Goal: Information Seeking & Learning: Learn about a topic

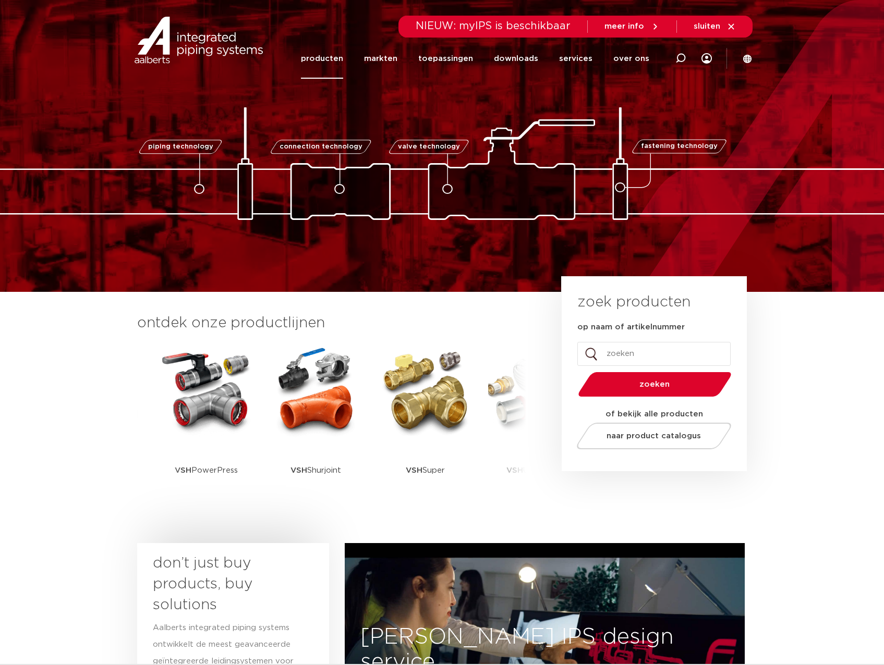
click at [328, 63] on link "producten" at bounding box center [322, 59] width 42 height 40
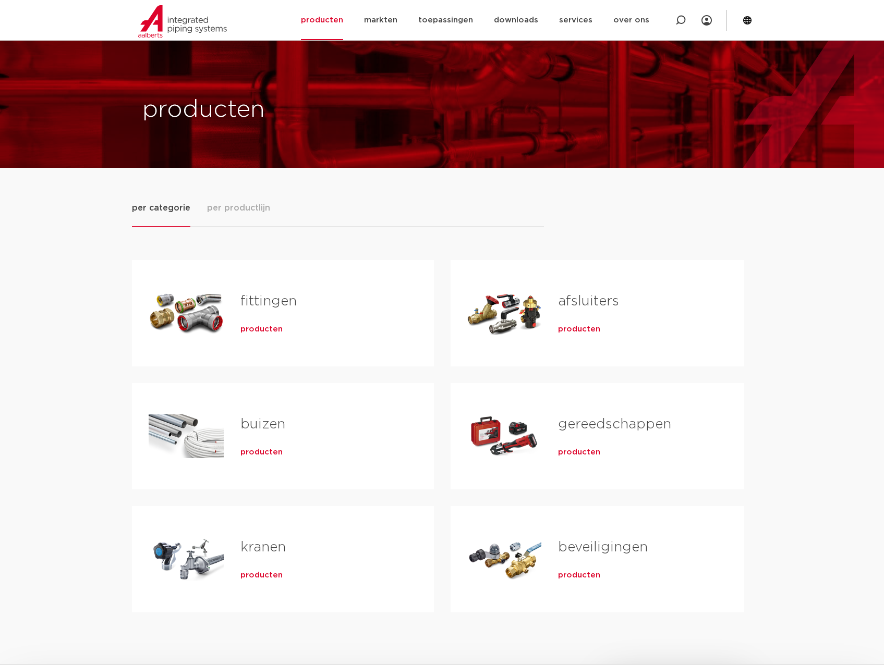
scroll to position [52, 0]
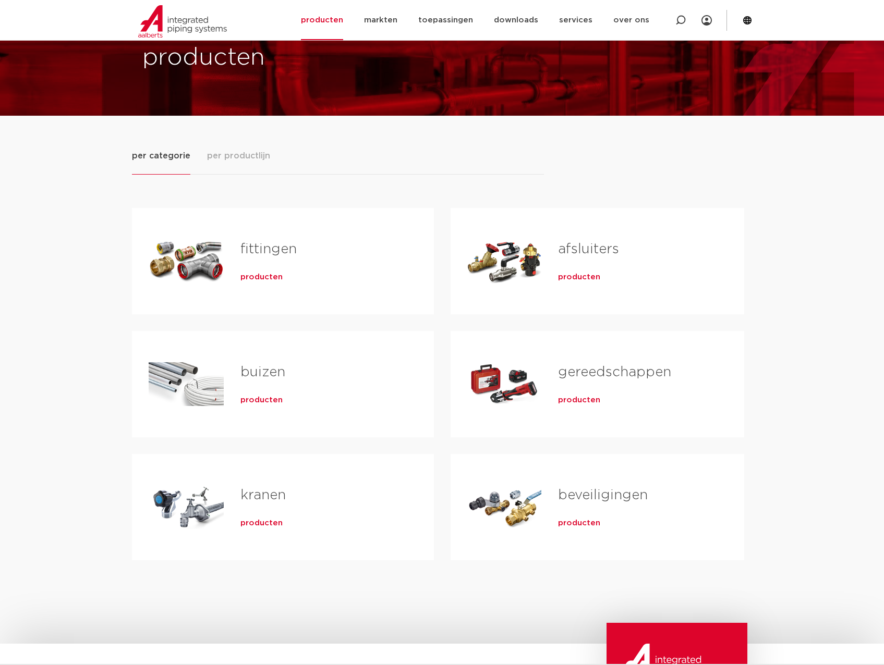
click at [246, 246] on link "fittingen" at bounding box center [268, 250] width 56 height 14
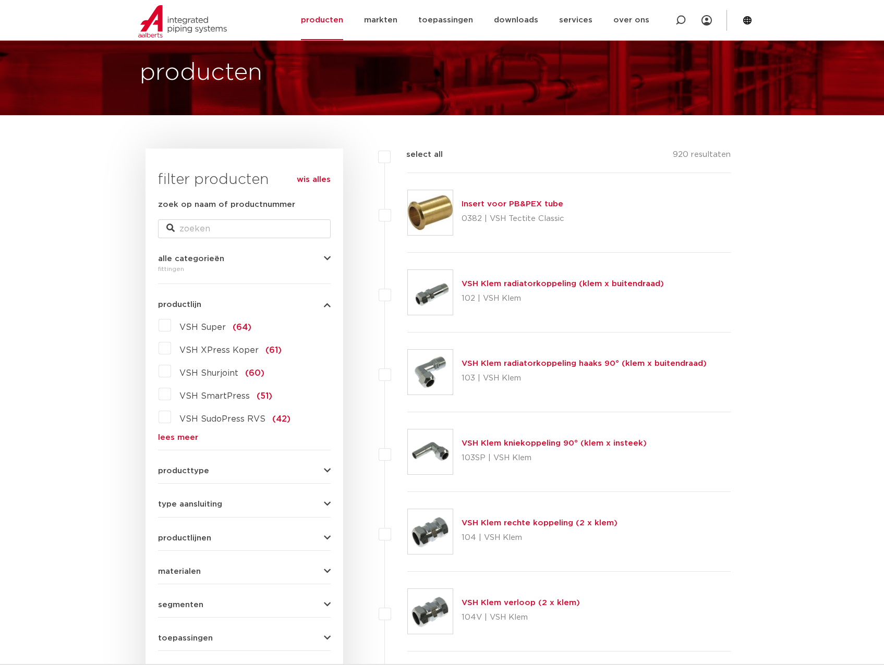
scroll to position [52, 0]
click at [185, 434] on link "lees meer" at bounding box center [244, 438] width 173 height 8
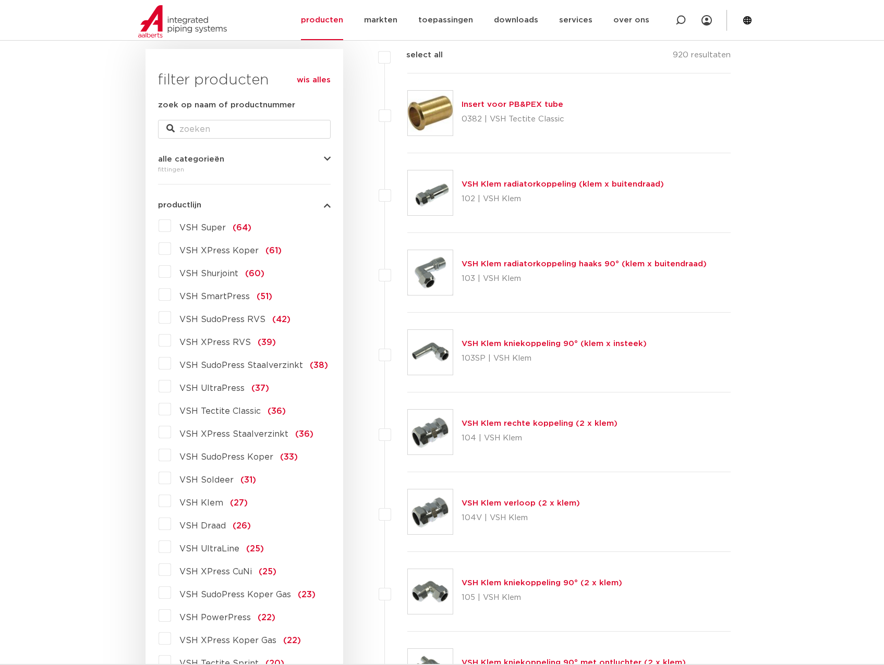
scroll to position [156, 0]
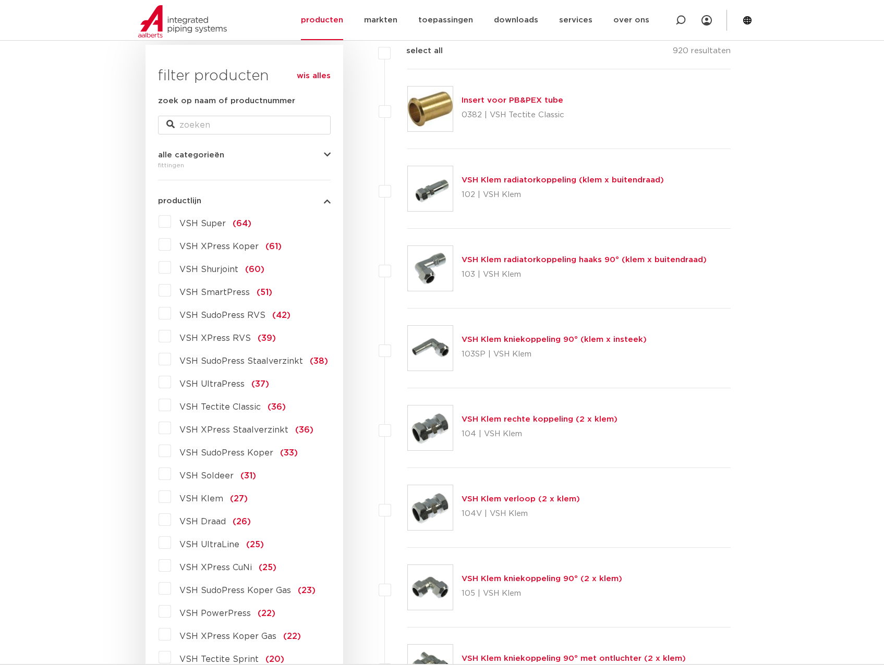
click at [209, 523] on span "VSH Draad" at bounding box center [202, 522] width 46 height 8
click at [0, 0] on input "VSH Draad (26)" at bounding box center [0, 0] width 0 height 0
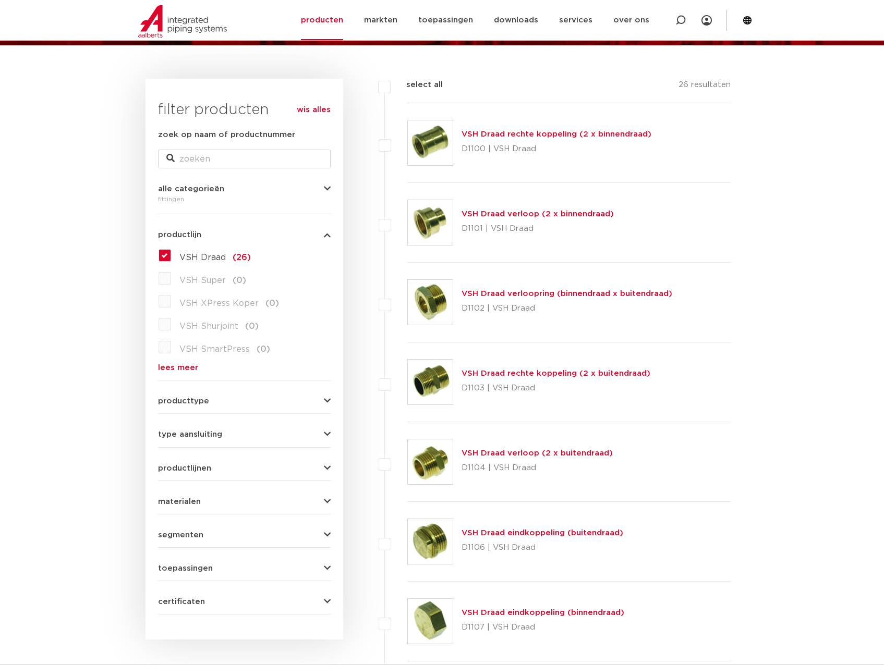
scroll to position [104, 0]
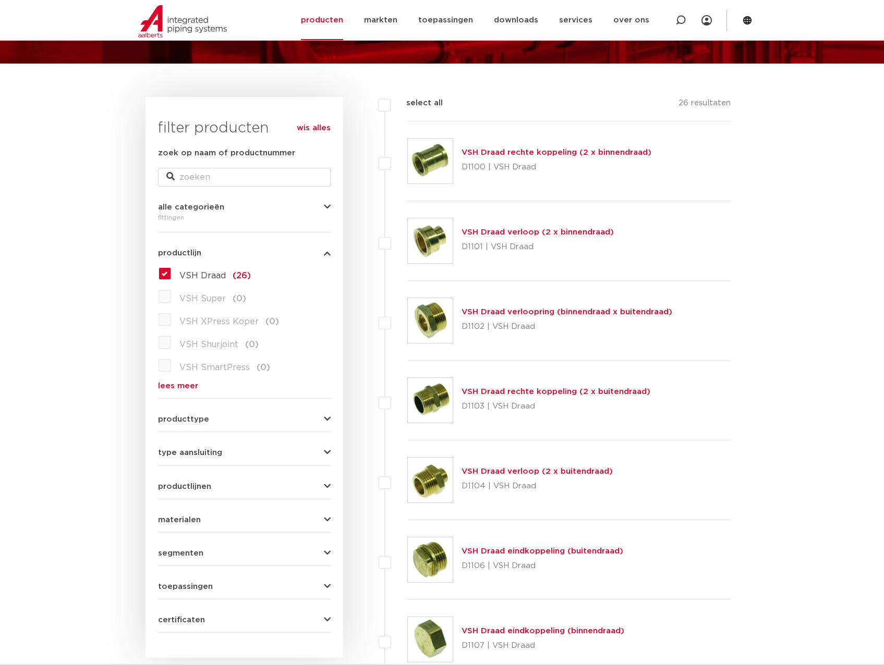
click at [584, 233] on link "VSH Draad verloop (2 x binnendraad)" at bounding box center [538, 232] width 152 height 8
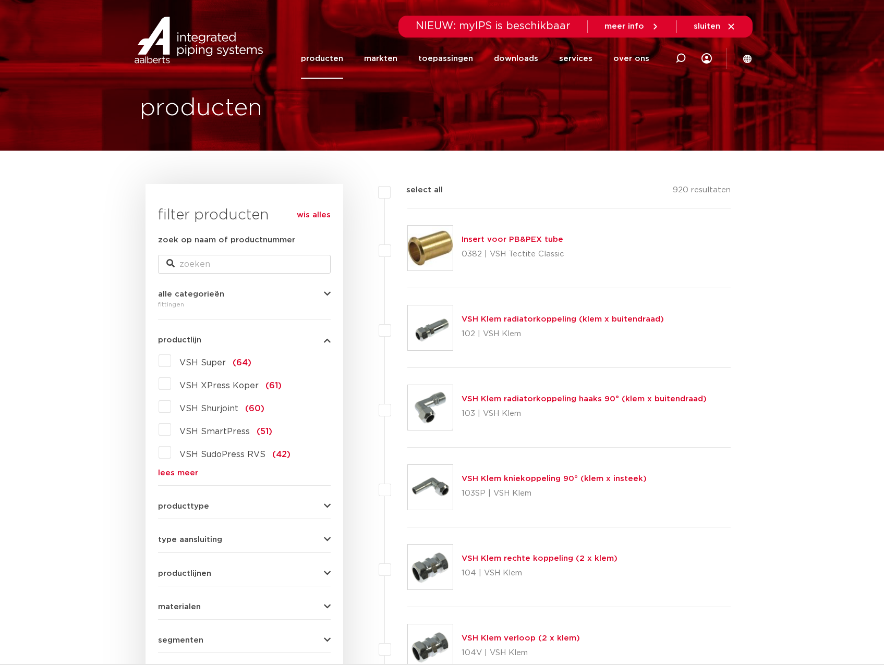
click at [170, 475] on link "lees meer" at bounding box center [244, 473] width 173 height 8
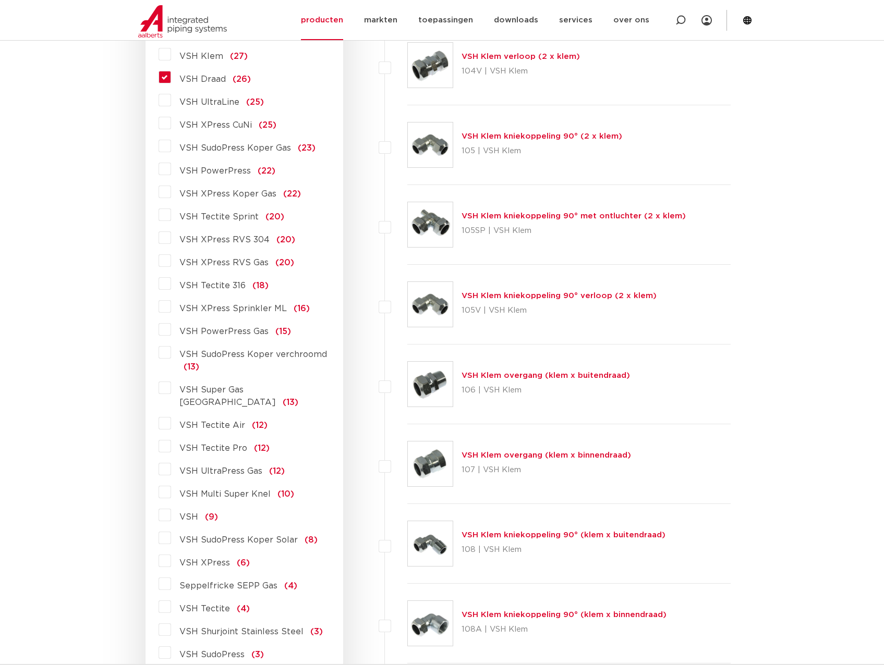
scroll to position [539, 0]
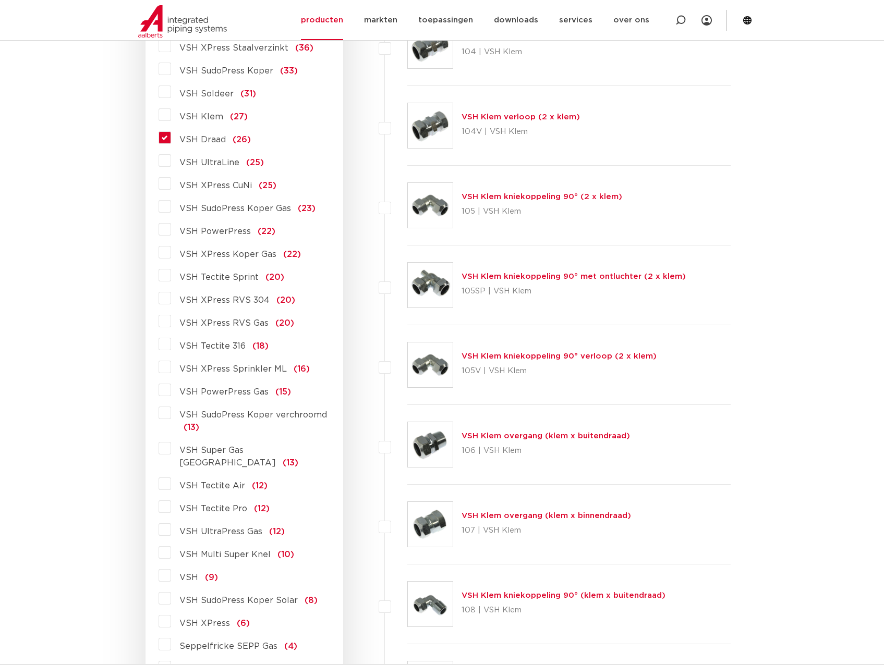
click at [209, 137] on span "VSH Draad" at bounding box center [202, 140] width 46 height 8
click at [0, 0] on input "VSH Draad (26)" at bounding box center [0, 0] width 0 height 0
click at [205, 138] on span "VSH Draad" at bounding box center [202, 140] width 46 height 8
click at [0, 0] on input "VSH Draad (26)" at bounding box center [0, 0] width 0 height 0
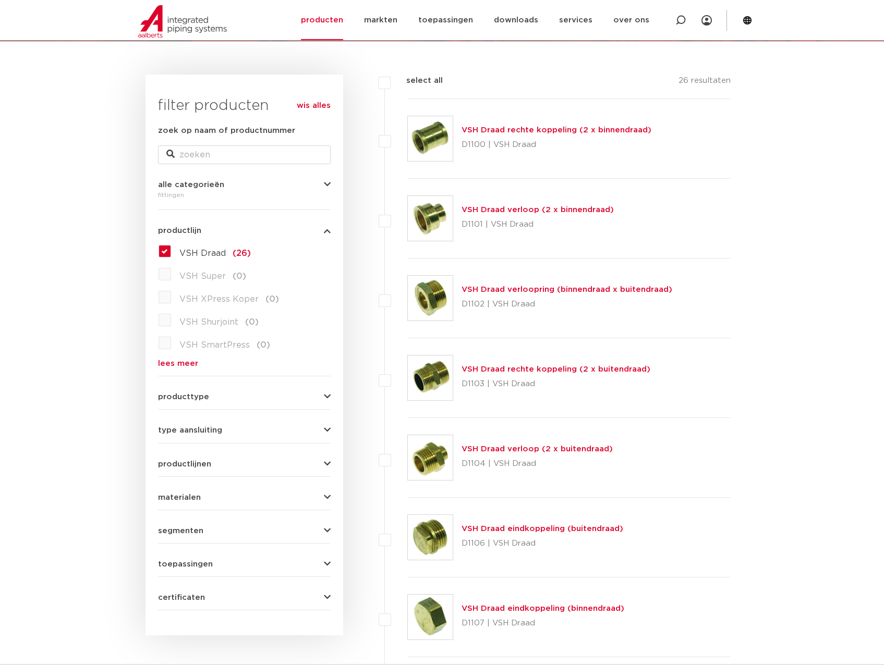
scroll to position [122, 0]
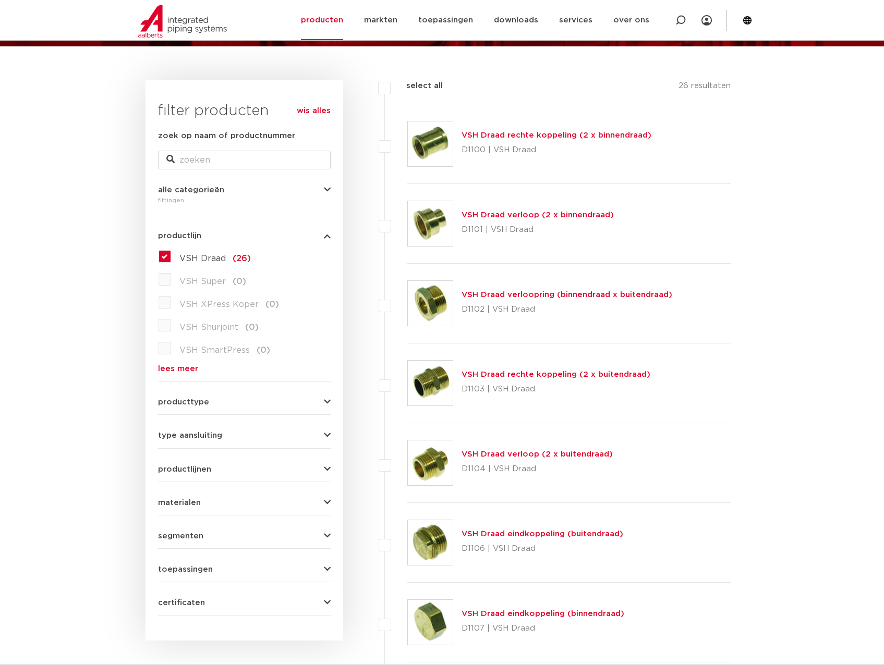
click at [182, 365] on link "lees meer" at bounding box center [244, 369] width 173 height 8
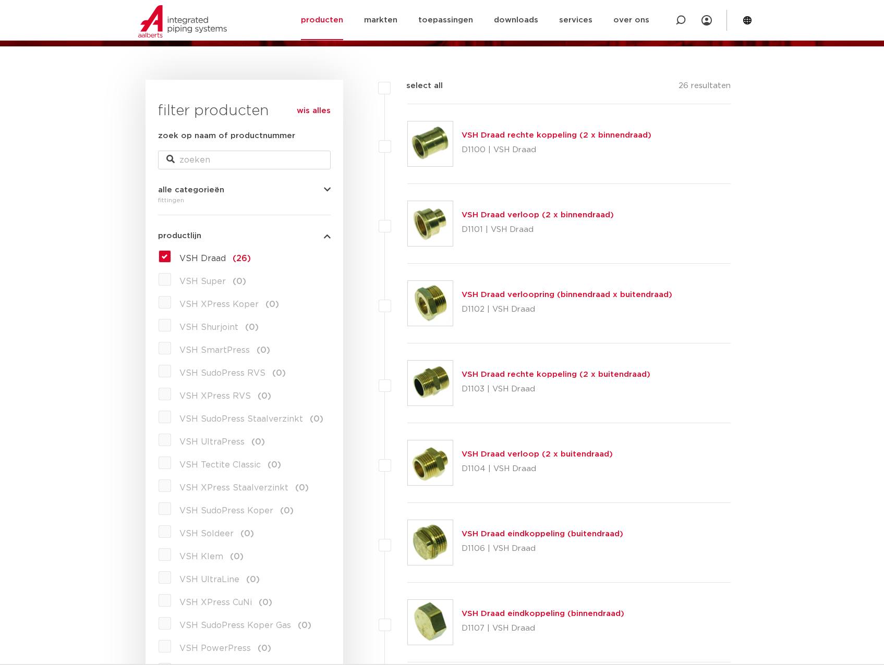
click at [171, 260] on label "VSH Draad (26)" at bounding box center [211, 256] width 80 height 17
click at [0, 0] on input "VSH Draad (26)" at bounding box center [0, 0] width 0 height 0
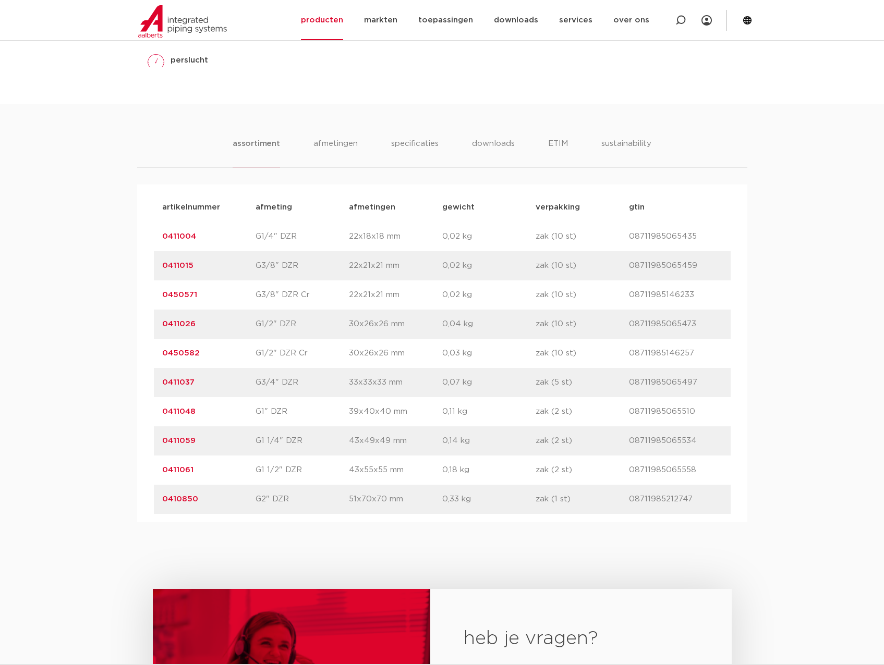
scroll to position [626, 0]
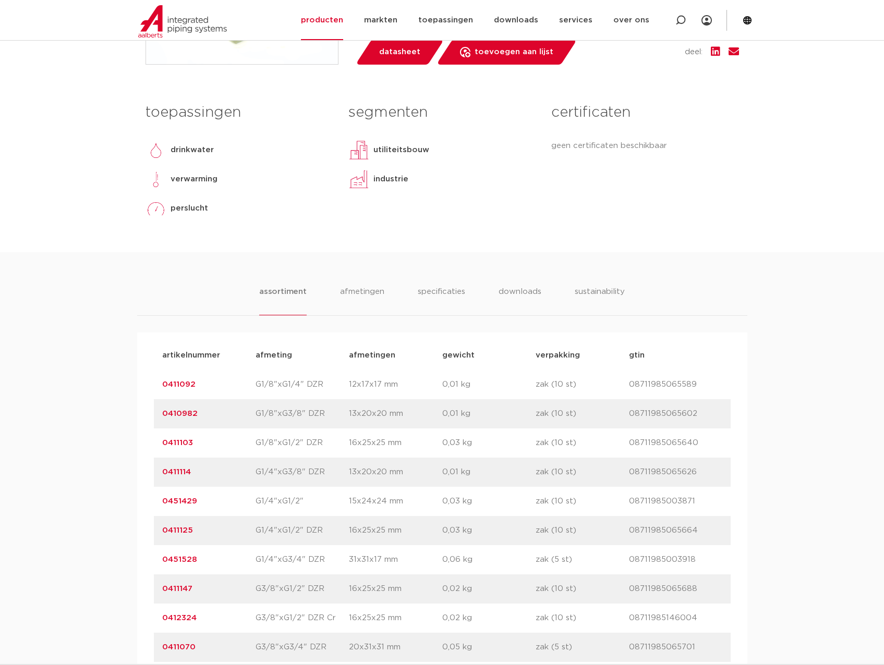
scroll to position [469, 0]
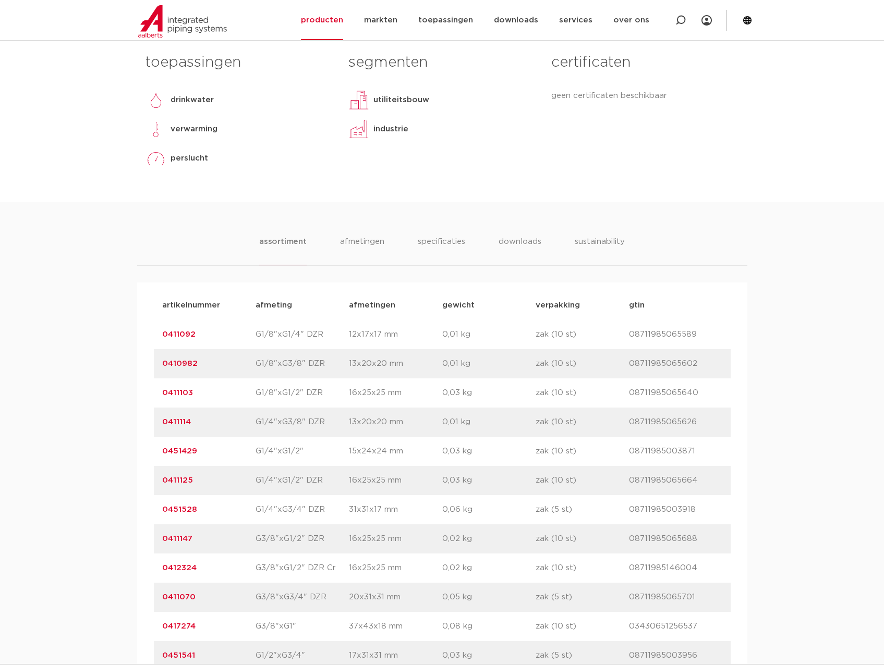
drag, startPoint x: 196, startPoint y: 334, endPoint x: 154, endPoint y: 335, distance: 41.2
click at [154, 335] on div "artikelnummer 0411092 afmeting G1/8"xG1/4" DZR afmetingen 12x17x17 mm gewicht 0…" at bounding box center [442, 334] width 577 height 29
copy link "0411092"
drag, startPoint x: 194, startPoint y: 424, endPoint x: 157, endPoint y: 429, distance: 37.3
click at [157, 429] on div "artikelnummer 0411114 afmeting G1/4"xG3/8" DZR afmetingen 13x20x20 mm gewicht 0…" at bounding box center [442, 422] width 577 height 29
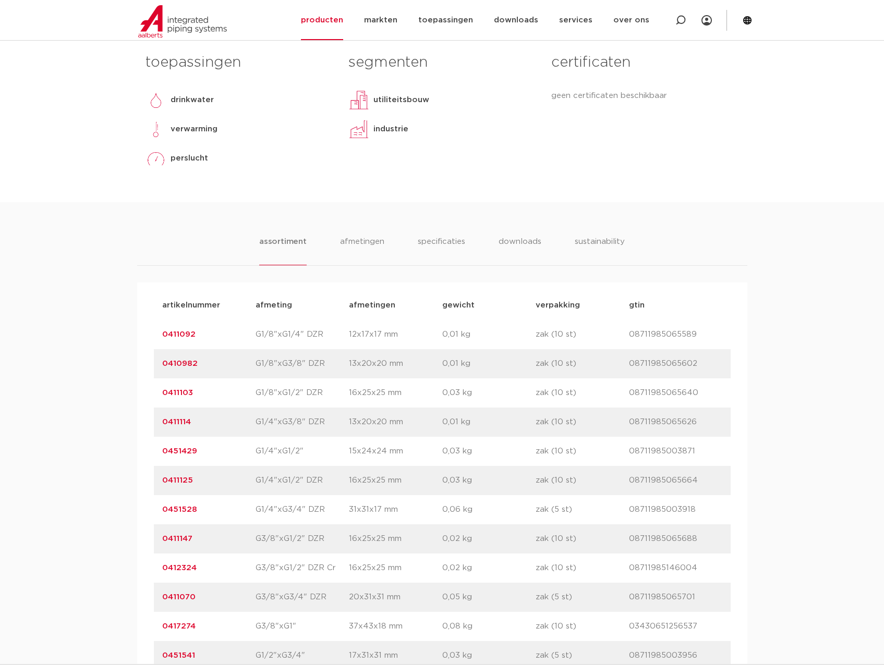
copy link "0411114"
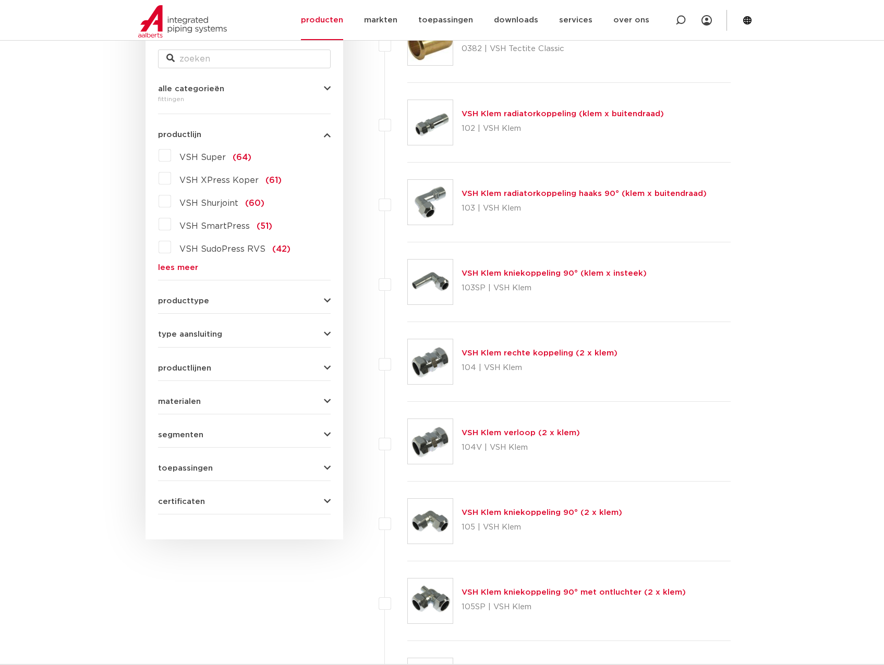
scroll to position [17, 0]
